Goal: Task Accomplishment & Management: Manage account settings

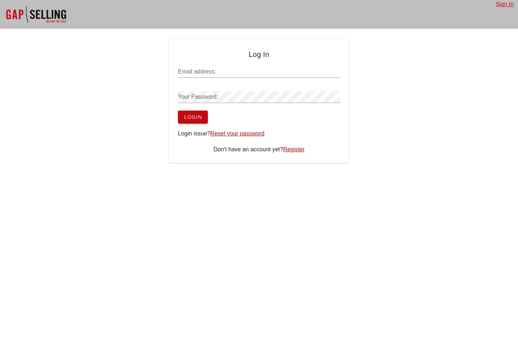
click at [202, 73] on input "Email address:" at bounding box center [259, 72] width 162 height 12
paste input "robert@myflow.se"
type input "robert@myflow.se"
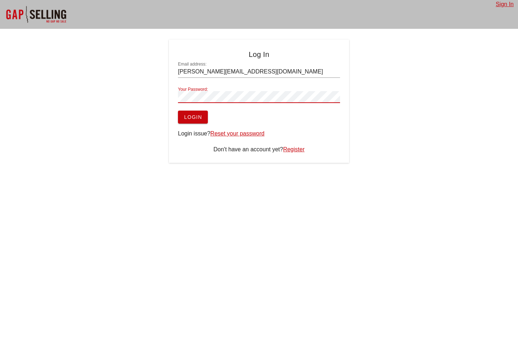
click at [194, 116] on span "Login" at bounding box center [193, 117] width 18 height 6
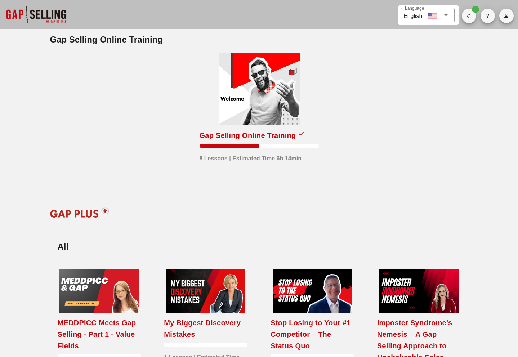
click at [106, 210] on img at bounding box center [79, 212] width 69 height 22
click at [505, 16] on icon "button" at bounding box center [506, 16] width 5 height 4
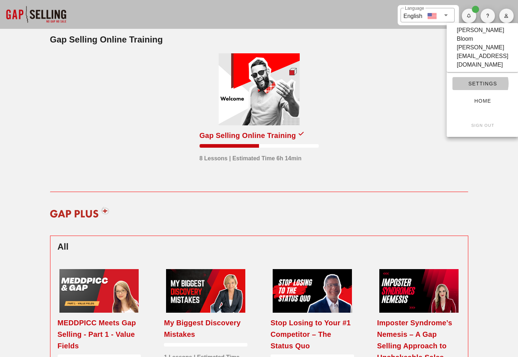
click at [489, 81] on span "Settings" at bounding box center [482, 84] width 49 height 6
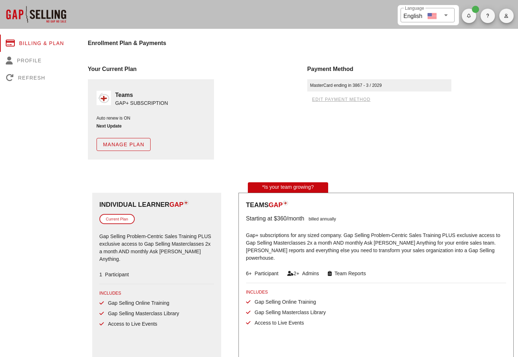
click at [130, 144] on span "Manage Plan" at bounding box center [124, 145] width 42 height 6
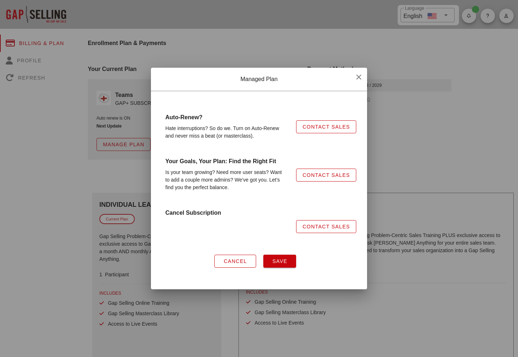
click at [322, 227] on span "Contact Sales" at bounding box center [326, 227] width 48 height 6
click at [359, 77] on icon "button" at bounding box center [358, 77] width 9 height 9
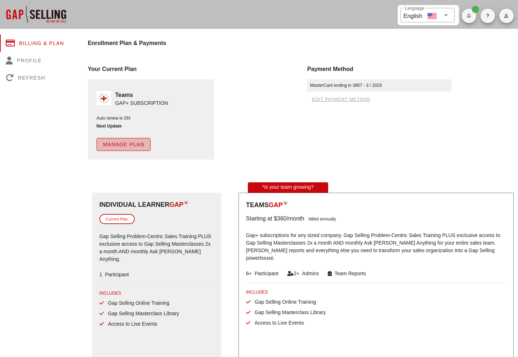
click at [125, 143] on span "Manage Plan" at bounding box center [124, 145] width 42 height 6
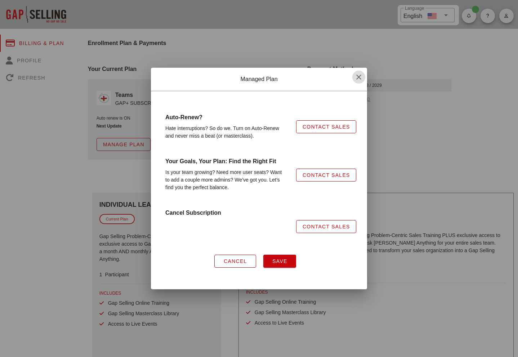
click at [358, 75] on icon "button" at bounding box center [358, 77] width 9 height 9
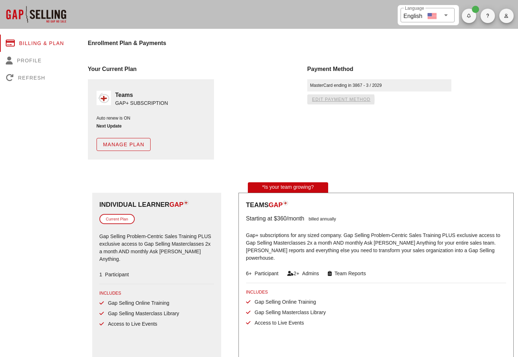
click at [337, 100] on span "edit payment method" at bounding box center [341, 99] width 59 height 5
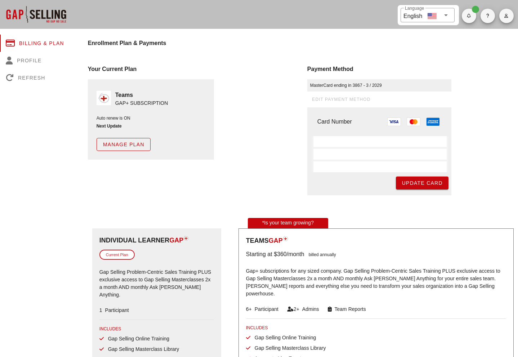
click at [247, 142] on div "Your Current Plan Teams GAP+ SUBSCRIPTION Auto renew is ON Next Update Manage P…" at bounding box center [193, 130] width 219 height 139
click at [29, 77] on div "Refresh" at bounding box center [39, 77] width 79 height 17
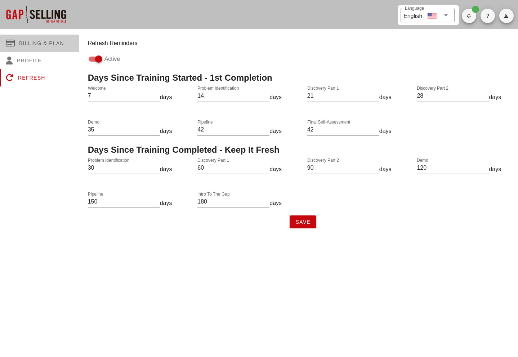
click at [32, 42] on div "Billing & Plan" at bounding box center [39, 43] width 79 height 17
